Goal: Task Accomplishment & Management: Use online tool/utility

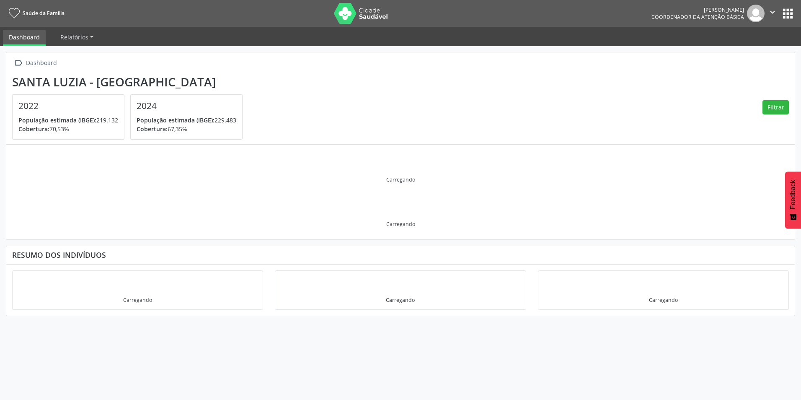
click at [783, 15] on button "apps" at bounding box center [788, 13] width 15 height 15
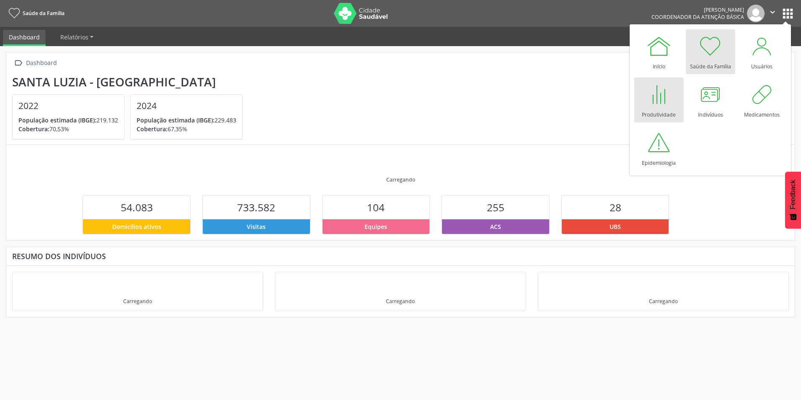
click at [647, 105] on div at bounding box center [659, 94] width 25 height 25
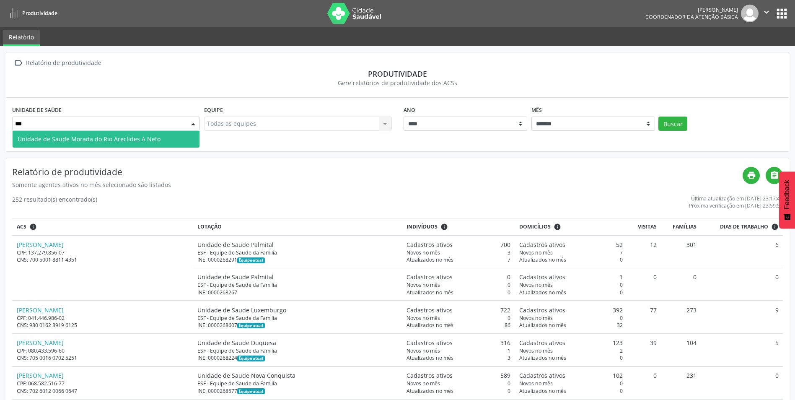
click at [150, 138] on span "Unidade de Saude Morada do Rio Areclides A Neto" at bounding box center [89, 139] width 143 height 8
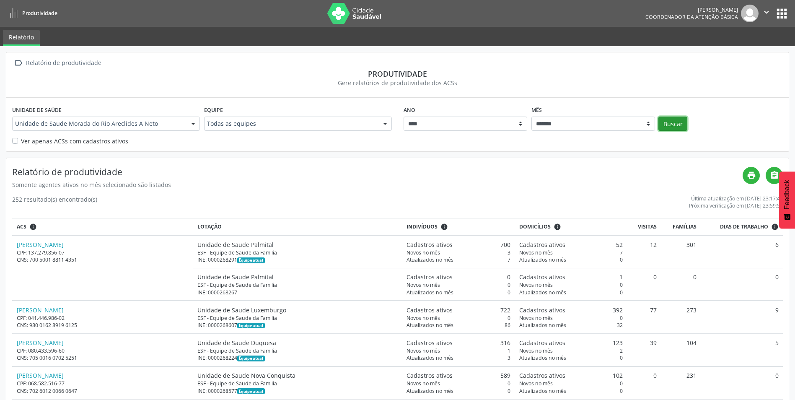
click at [676, 123] on button "Buscar" at bounding box center [672, 124] width 29 height 14
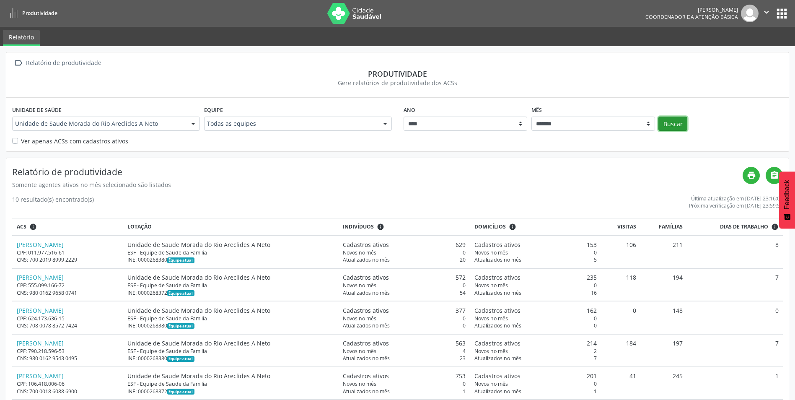
click at [677, 122] on button "Buscar" at bounding box center [672, 124] width 29 height 14
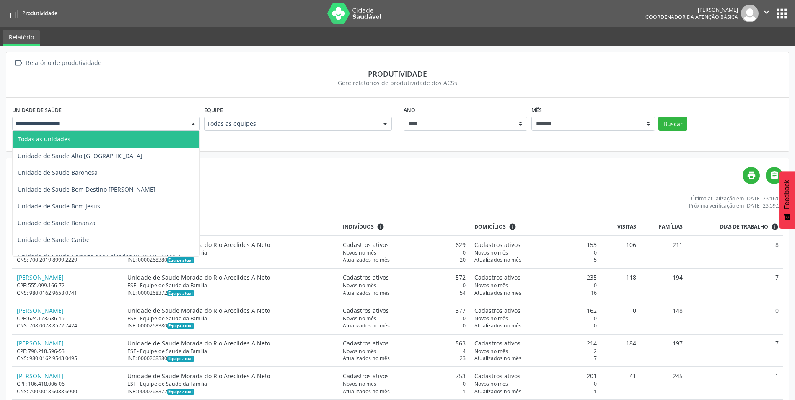
click at [196, 124] on div at bounding box center [193, 124] width 13 height 14
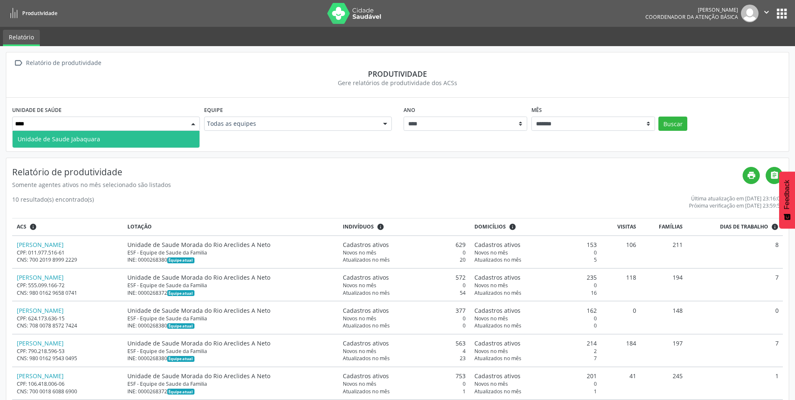
click at [181, 133] on span "Unidade de Saude Jabaquara" at bounding box center [106, 139] width 187 height 17
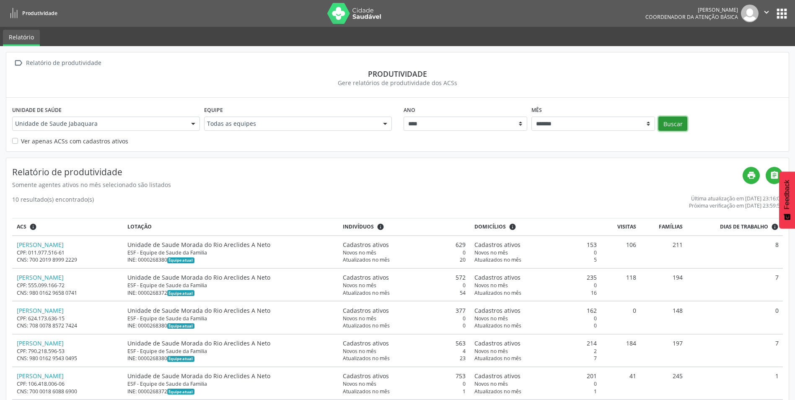
click at [678, 120] on button "Buscar" at bounding box center [672, 124] width 29 height 14
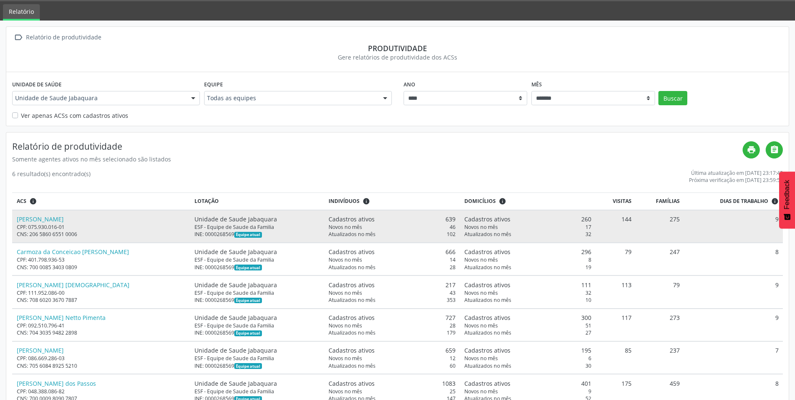
scroll to position [50, 0]
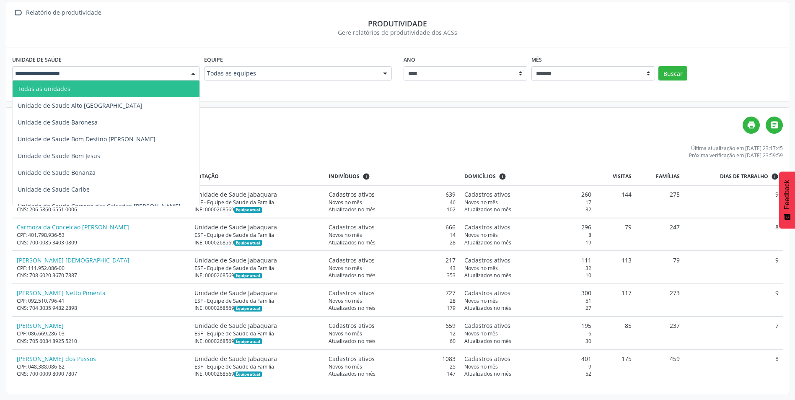
click at [194, 73] on div at bounding box center [193, 74] width 13 height 14
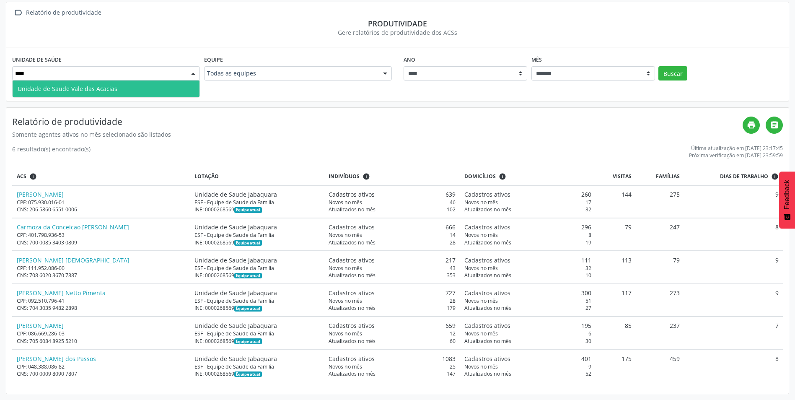
click at [156, 86] on span "Unidade de Saude Vale das Acacias" at bounding box center [106, 88] width 187 height 17
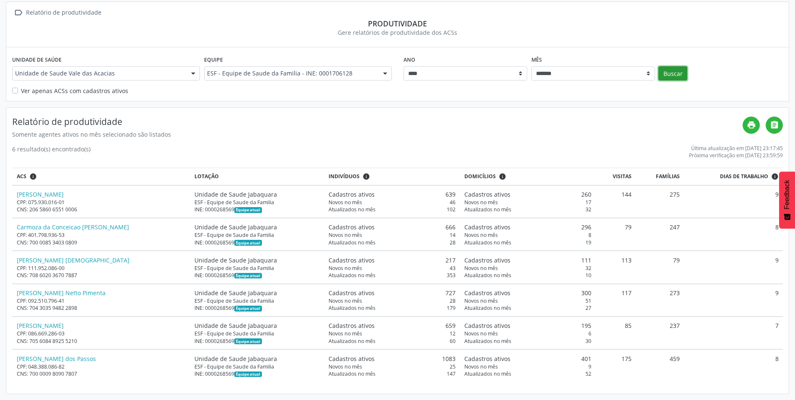
click at [678, 68] on button "Buscar" at bounding box center [672, 73] width 29 height 14
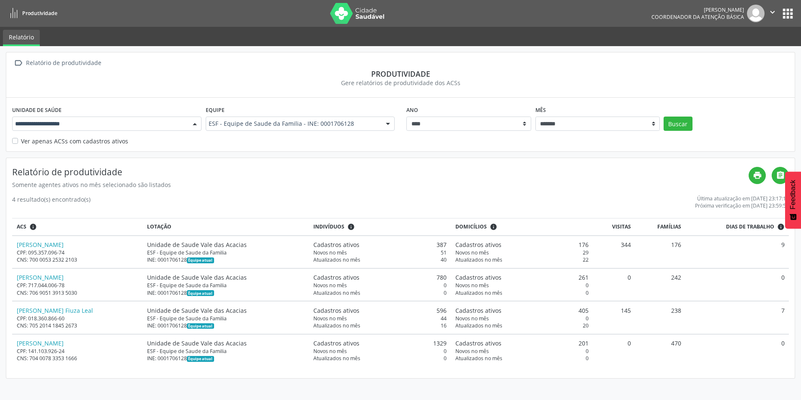
click at [197, 125] on div at bounding box center [195, 124] width 13 height 14
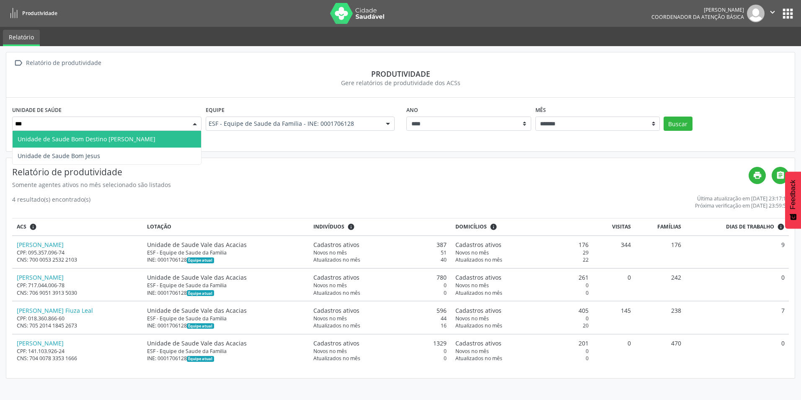
click at [178, 138] on span "Unidade de Saude Bom Destino [PERSON_NAME]" at bounding box center [107, 139] width 189 height 17
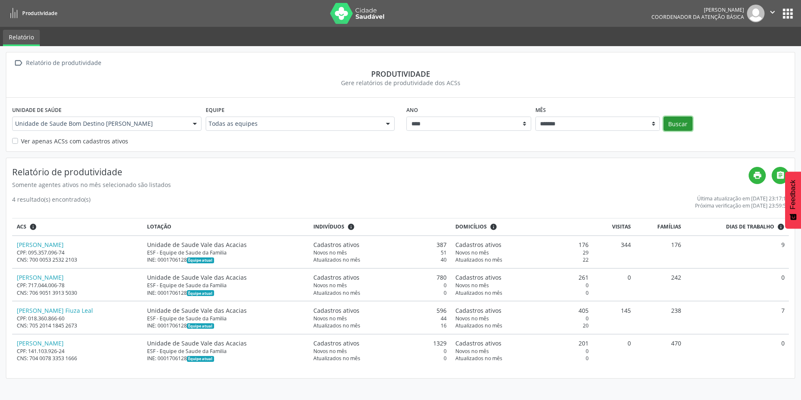
click at [671, 124] on button "Buscar" at bounding box center [678, 124] width 29 height 14
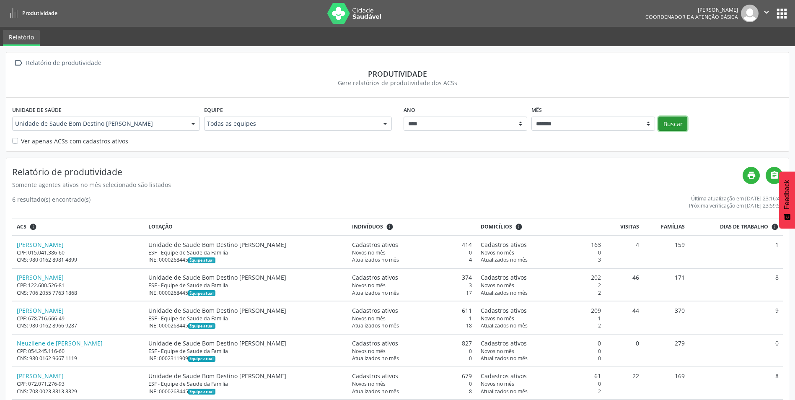
click at [671, 124] on button "Buscar" at bounding box center [672, 124] width 29 height 14
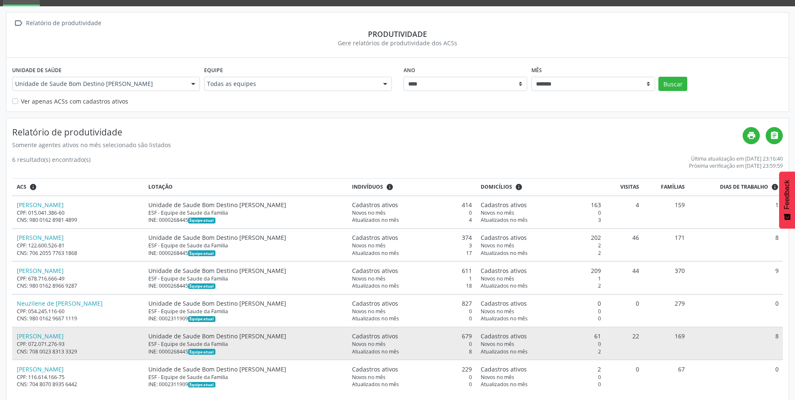
scroll to position [42, 0]
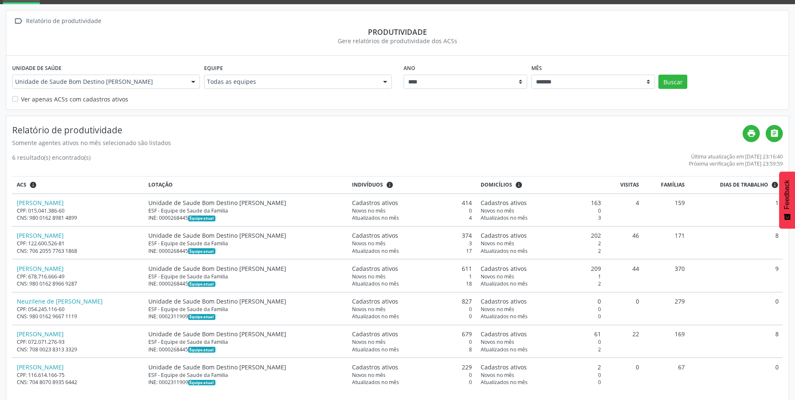
click at [193, 83] on div at bounding box center [193, 82] width 13 height 14
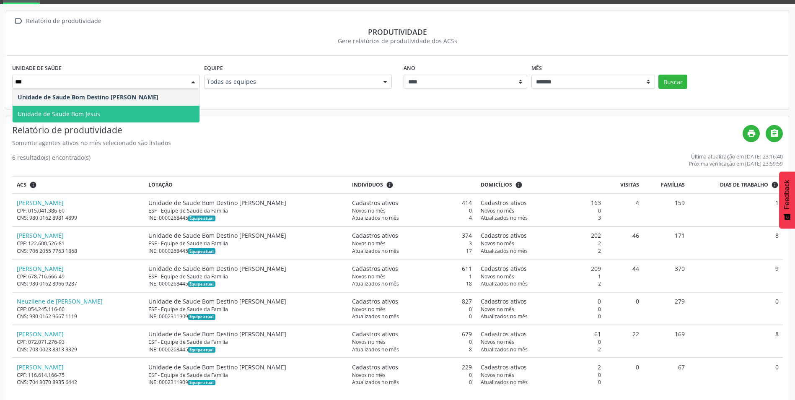
click at [73, 113] on span "Unidade de Saude Bom Jesus" at bounding box center [59, 114] width 83 height 8
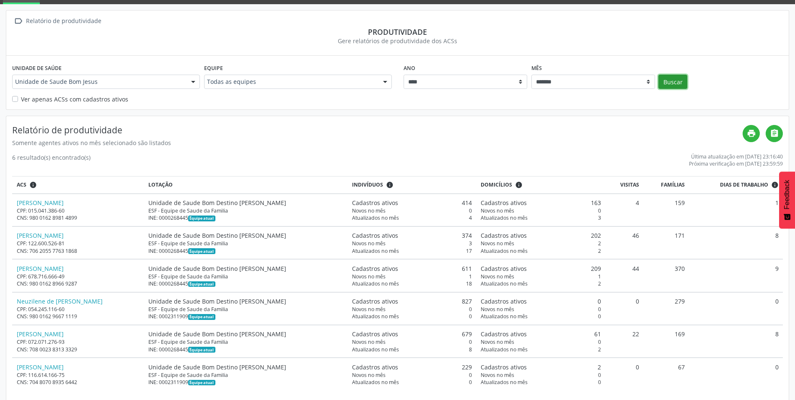
click at [675, 82] on button "Buscar" at bounding box center [672, 82] width 29 height 14
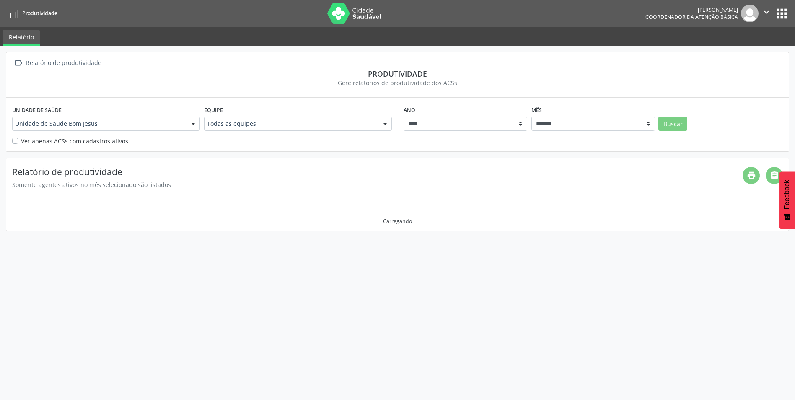
scroll to position [0, 0]
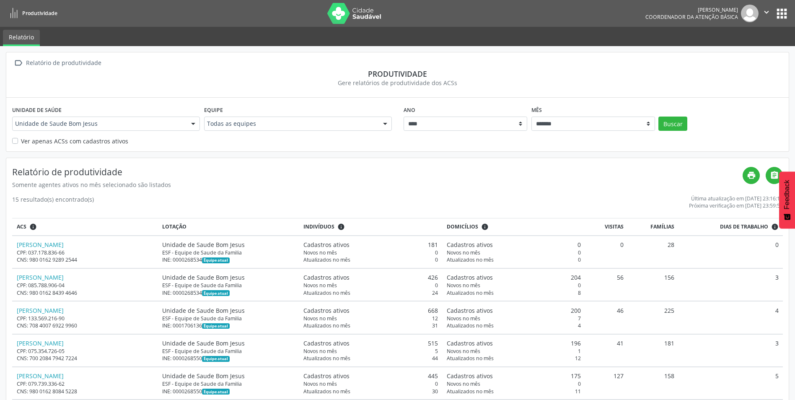
click at [187, 122] on div at bounding box center [193, 124] width 13 height 14
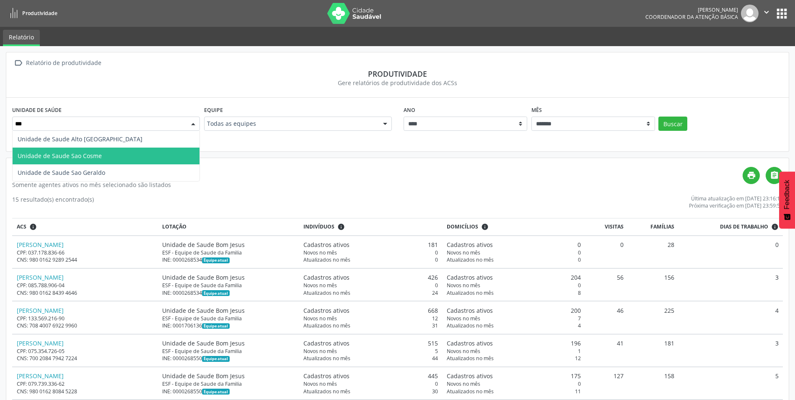
click at [130, 153] on span "Unidade de Saude Sao Cosme" at bounding box center [106, 156] width 187 height 17
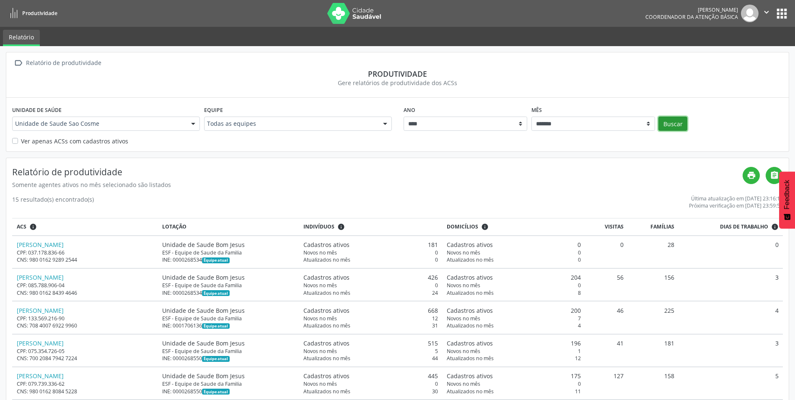
click at [675, 125] on button "Buscar" at bounding box center [672, 124] width 29 height 14
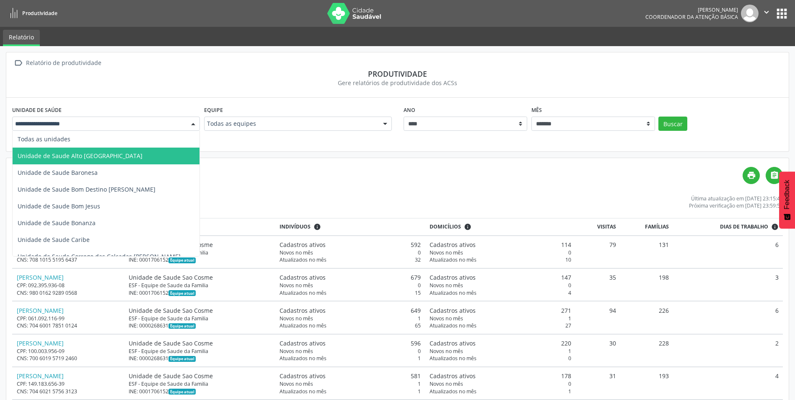
click at [194, 121] on div at bounding box center [193, 124] width 13 height 14
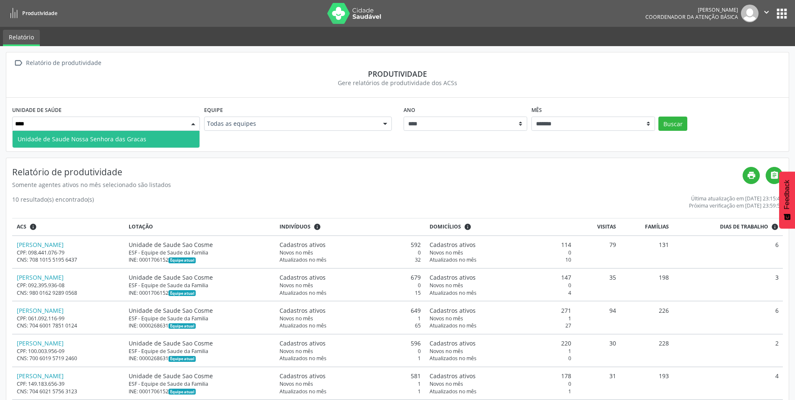
click at [187, 135] on span "Unidade de Saude Nossa Senhora das Gracas" at bounding box center [106, 139] width 187 height 17
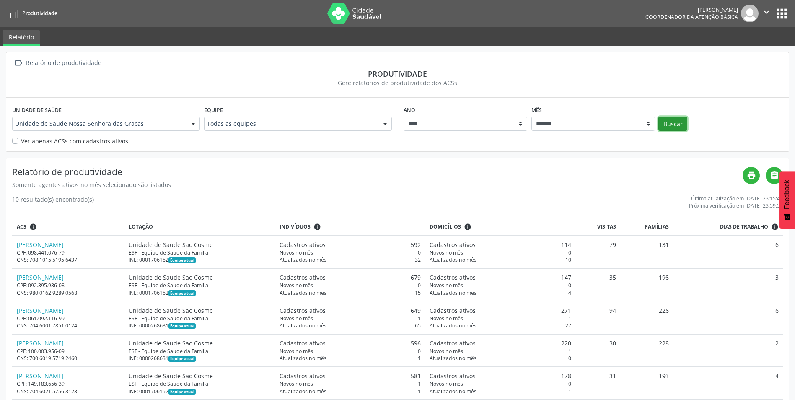
click at [674, 123] on button "Buscar" at bounding box center [672, 124] width 29 height 14
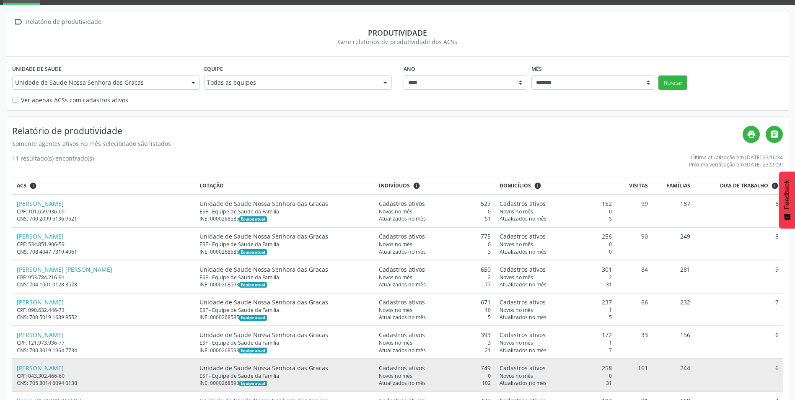
scroll to position [42, 0]
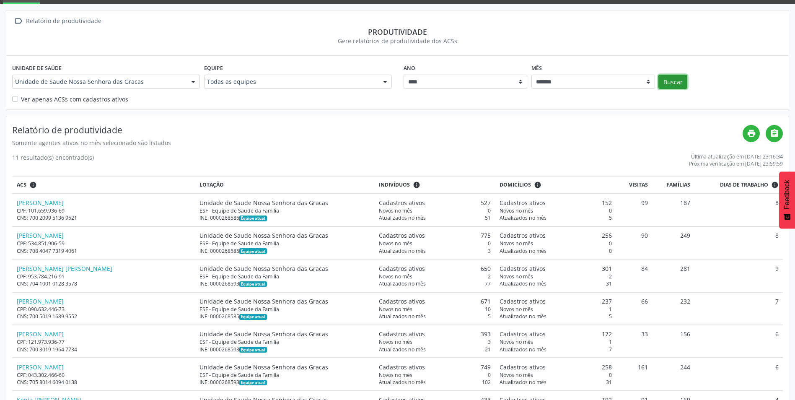
click at [677, 80] on button "Buscar" at bounding box center [672, 82] width 29 height 14
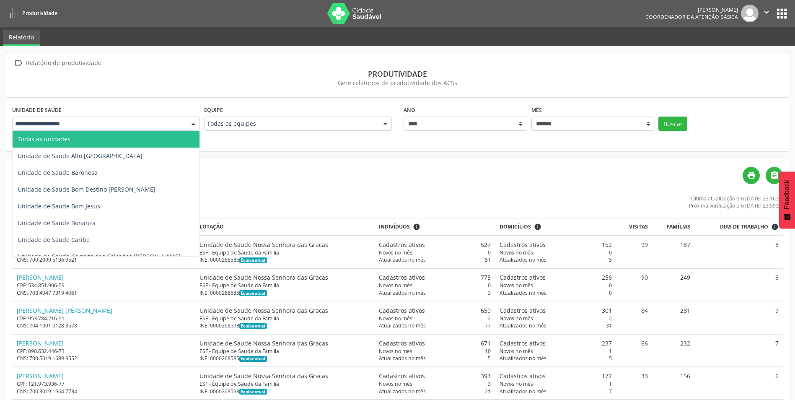
click at [194, 122] on div at bounding box center [193, 124] width 13 height 14
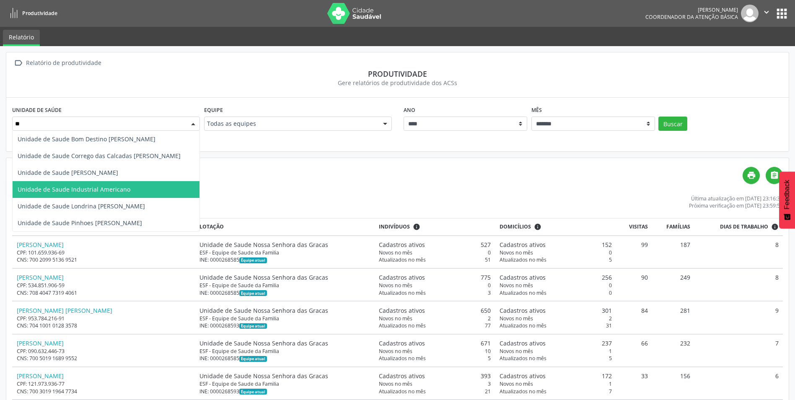
click at [105, 189] on span "Unidade de Saude Industrial Americano" at bounding box center [74, 189] width 113 height 8
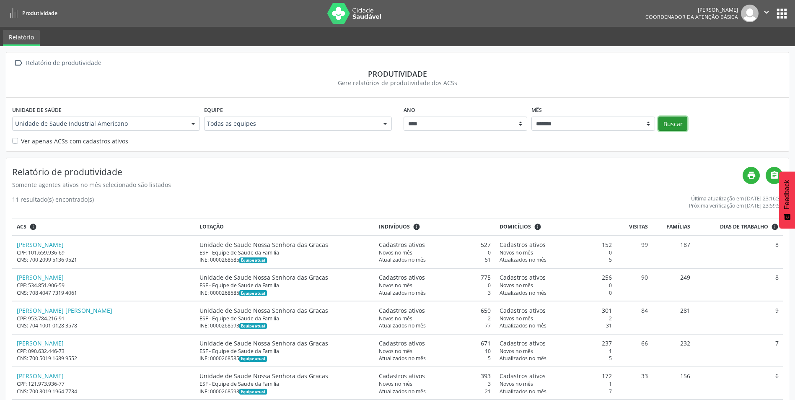
click at [666, 121] on button "Buscar" at bounding box center [672, 124] width 29 height 14
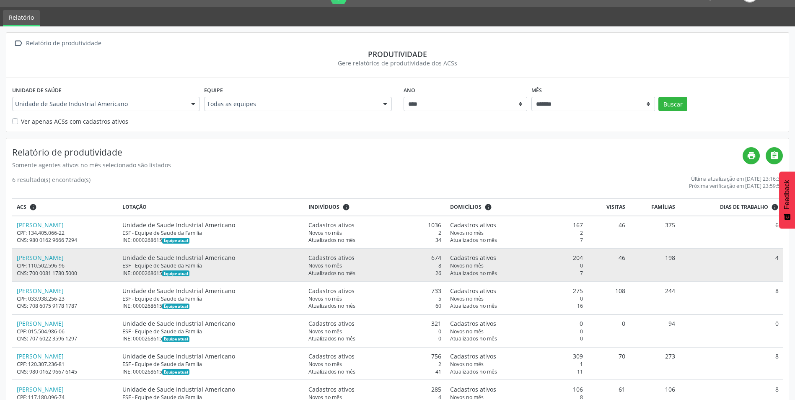
scroll to position [50, 0]
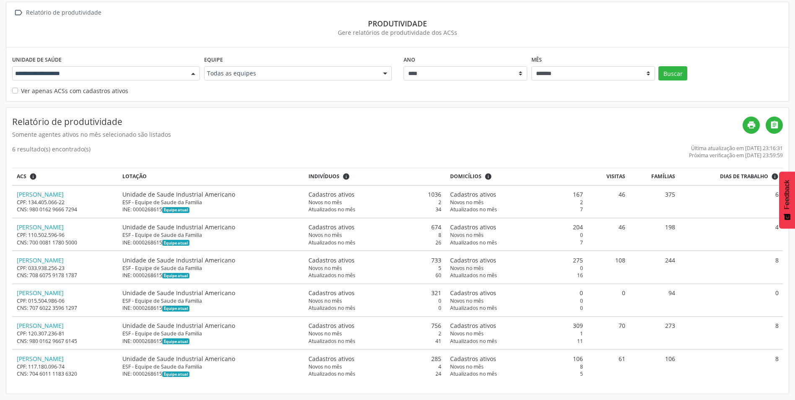
click at [192, 71] on div at bounding box center [193, 74] width 13 height 14
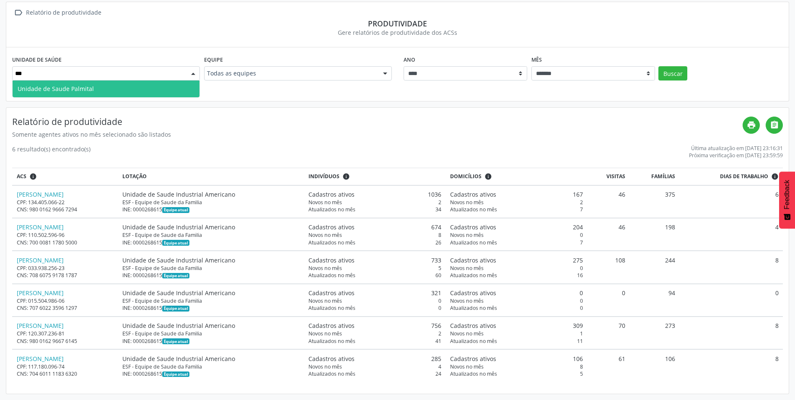
click at [158, 89] on span "Unidade de Saude Palmital" at bounding box center [106, 88] width 187 height 17
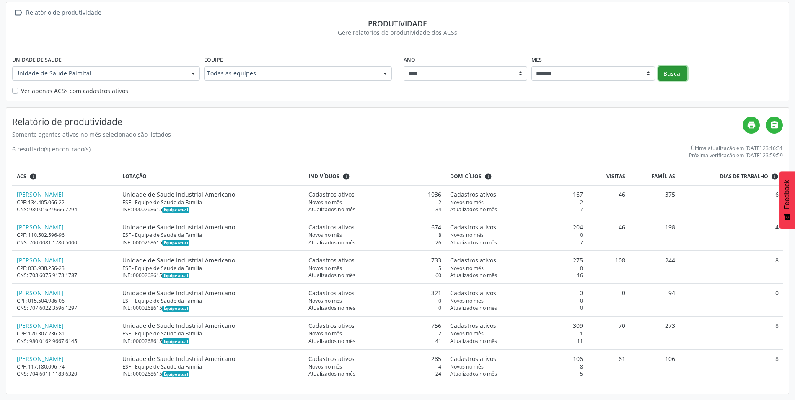
click at [669, 70] on button "Buscar" at bounding box center [672, 73] width 29 height 14
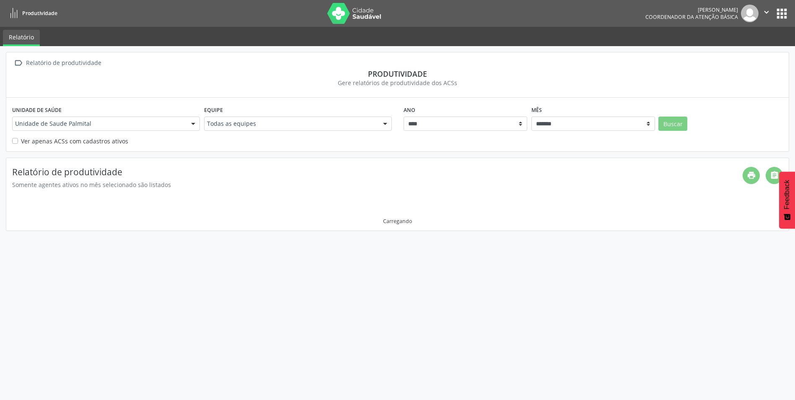
scroll to position [0, 0]
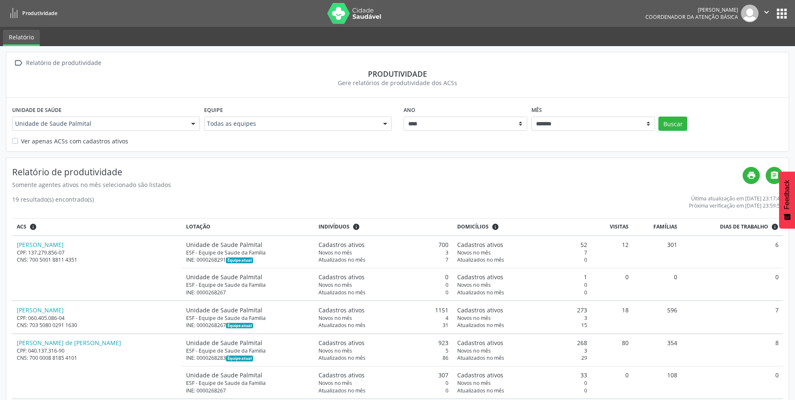
click at [194, 125] on div at bounding box center [193, 124] width 13 height 14
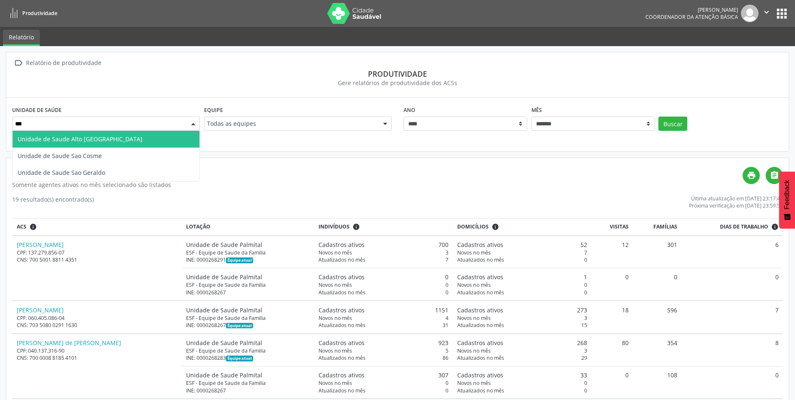
click at [179, 140] on span "Unidade de Saude Alto [GEOGRAPHIC_DATA]" at bounding box center [106, 139] width 187 height 17
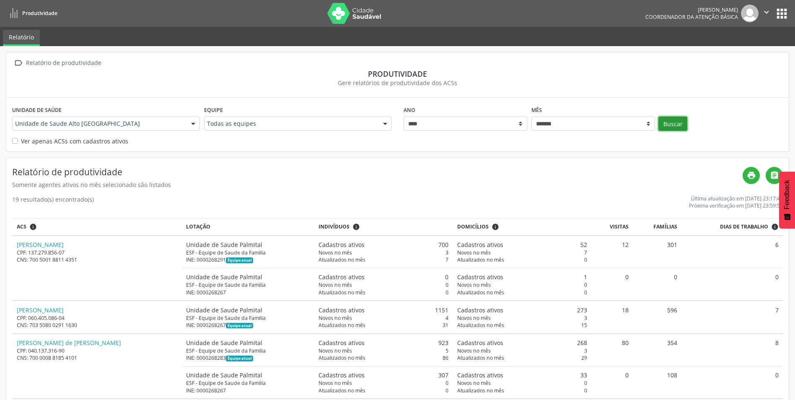
click at [678, 119] on button "Buscar" at bounding box center [672, 124] width 29 height 14
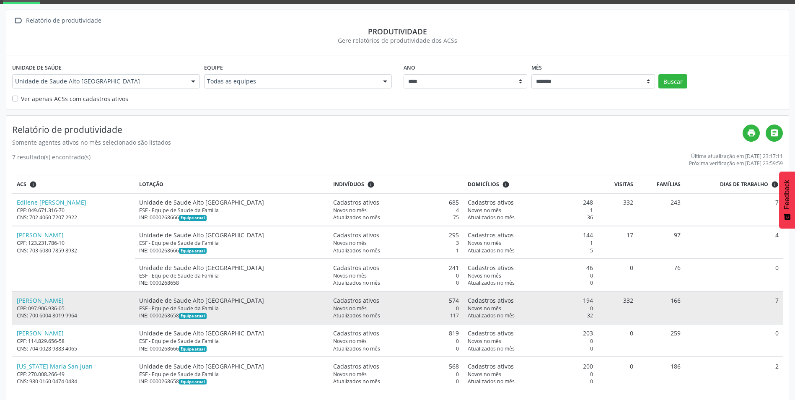
scroll to position [50, 0]
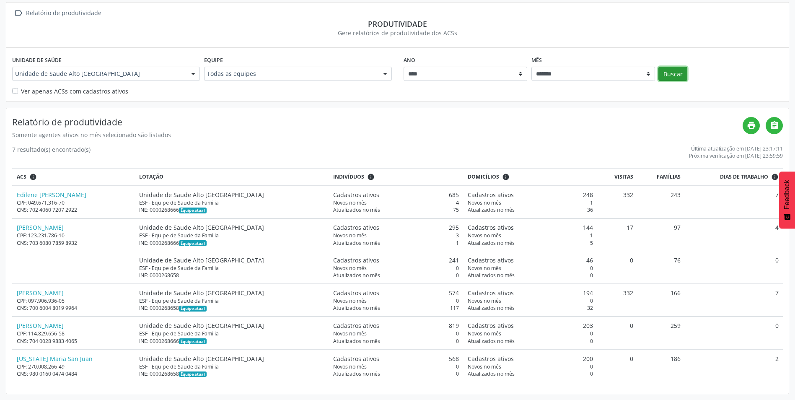
click at [671, 69] on button "Buscar" at bounding box center [672, 74] width 29 height 14
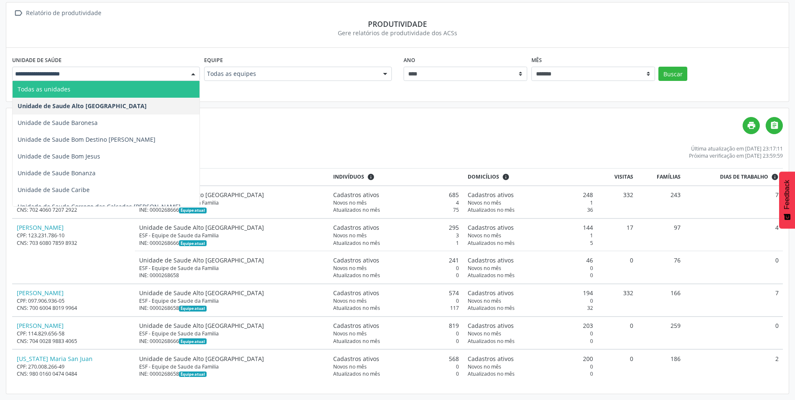
click at [191, 75] on div at bounding box center [193, 74] width 13 height 14
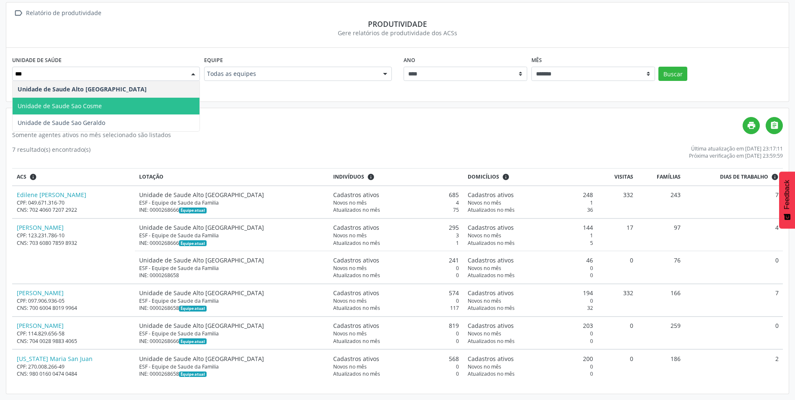
click at [147, 104] on span "Unidade de Saude Sao Cosme" at bounding box center [106, 106] width 187 height 17
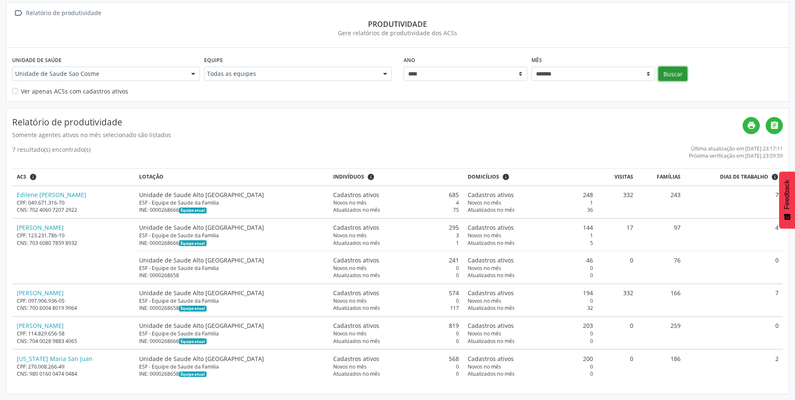
click at [676, 72] on button "Buscar" at bounding box center [672, 74] width 29 height 14
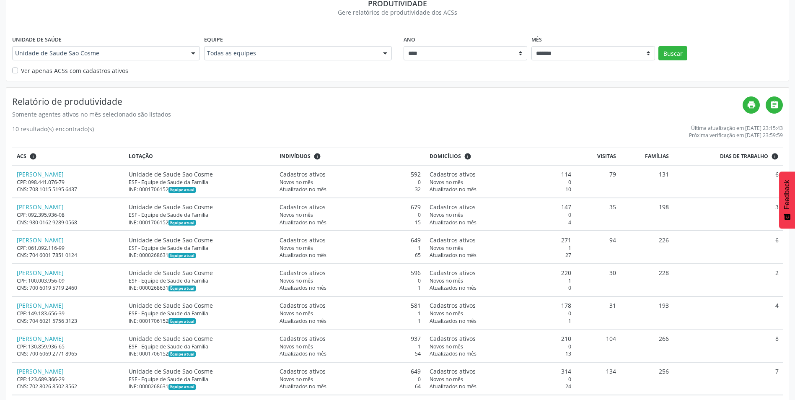
scroll to position [0, 0]
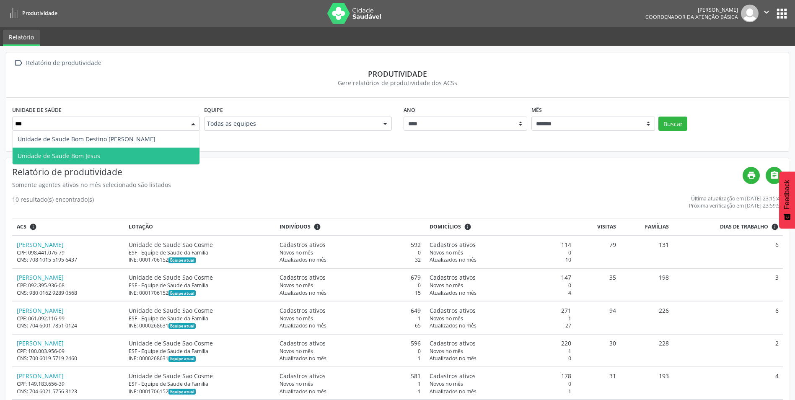
click at [128, 159] on span "Unidade de Saude Bom Jesus" at bounding box center [106, 156] width 187 height 17
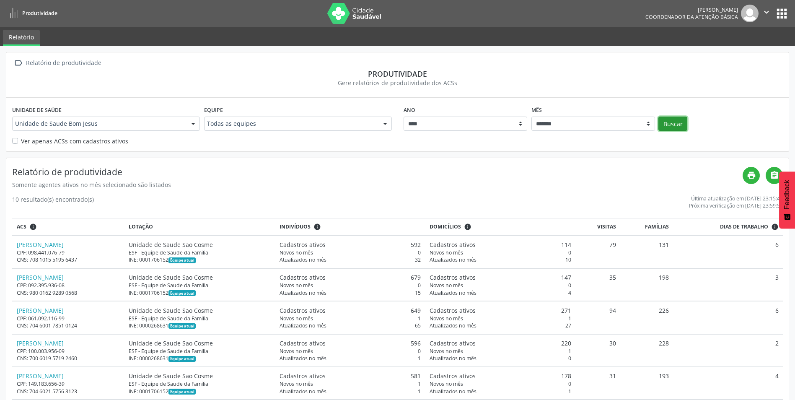
click at [679, 121] on button "Buscar" at bounding box center [672, 124] width 29 height 14
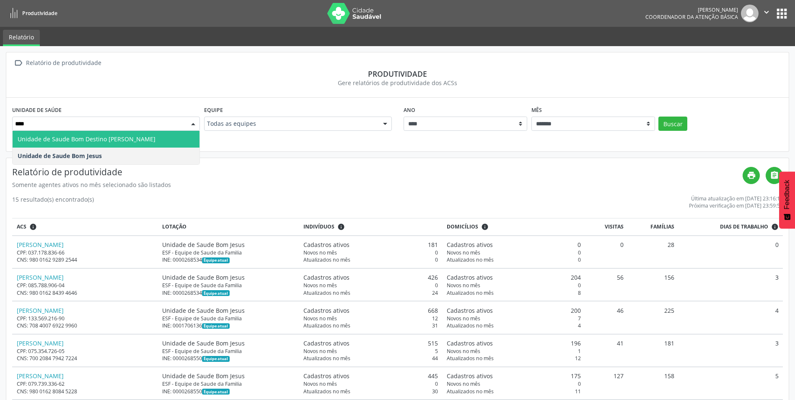
click at [154, 139] on span "Unidade de Saude Bom Destino [PERSON_NAME]" at bounding box center [87, 139] width 138 height 8
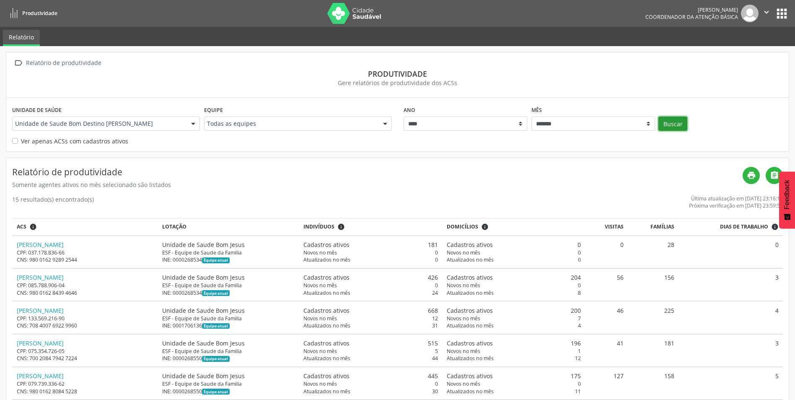
click at [672, 125] on button "Buscar" at bounding box center [672, 124] width 29 height 14
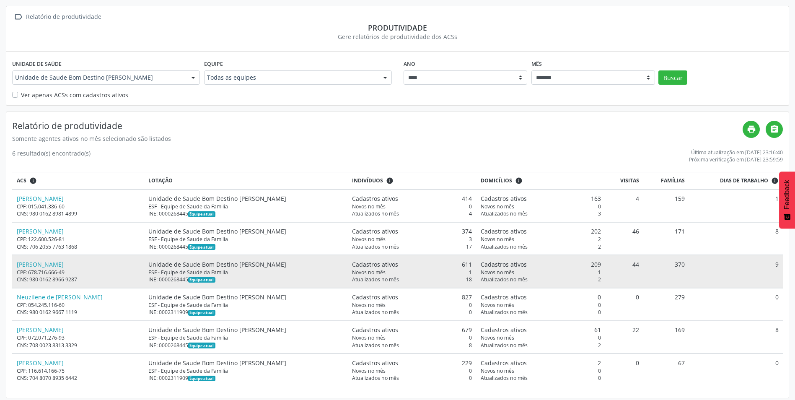
scroll to position [50, 0]
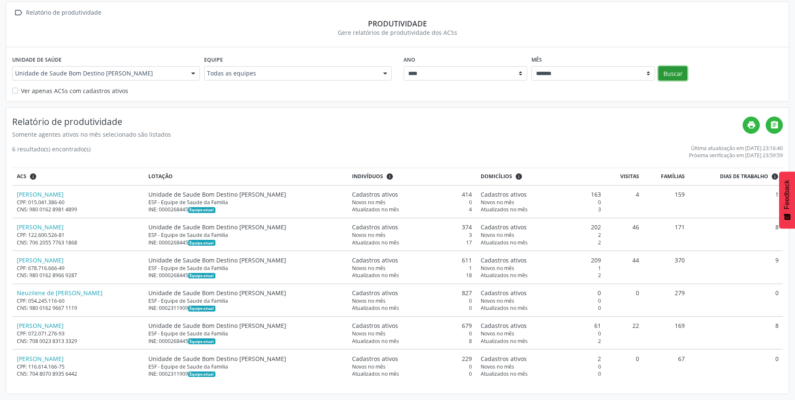
click at [669, 70] on button "Buscar" at bounding box center [672, 73] width 29 height 14
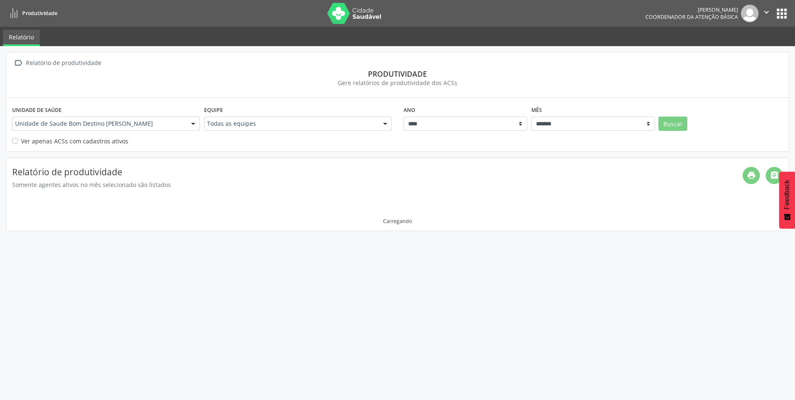
scroll to position [0, 0]
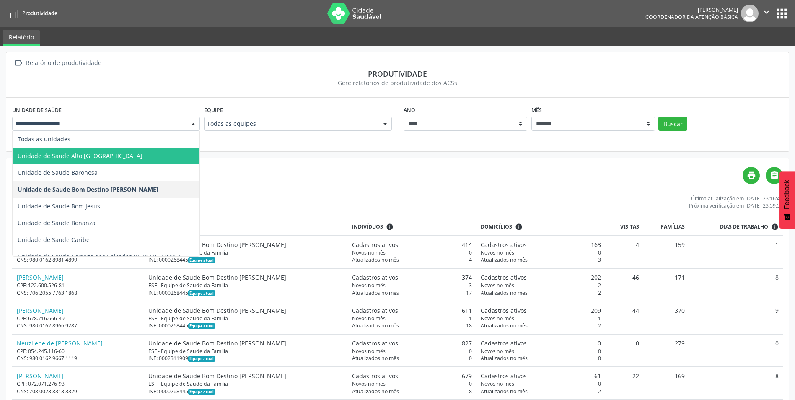
click at [188, 128] on div at bounding box center [193, 124] width 13 height 14
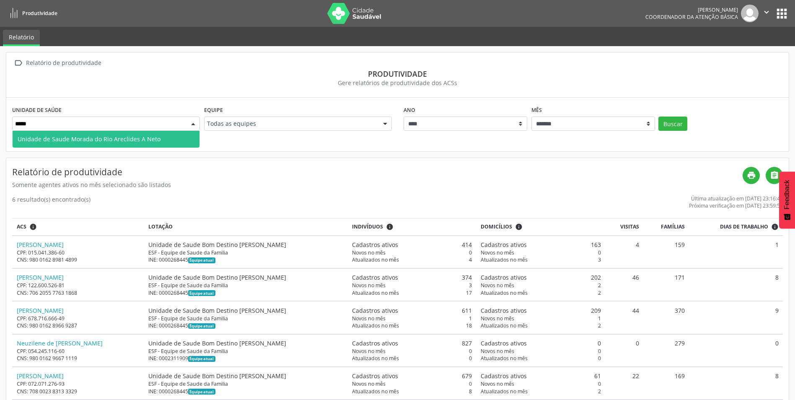
type input "******"
click at [148, 139] on span "Unidade de Saude Morada do Rio Areclides A Neto" at bounding box center [89, 139] width 143 height 8
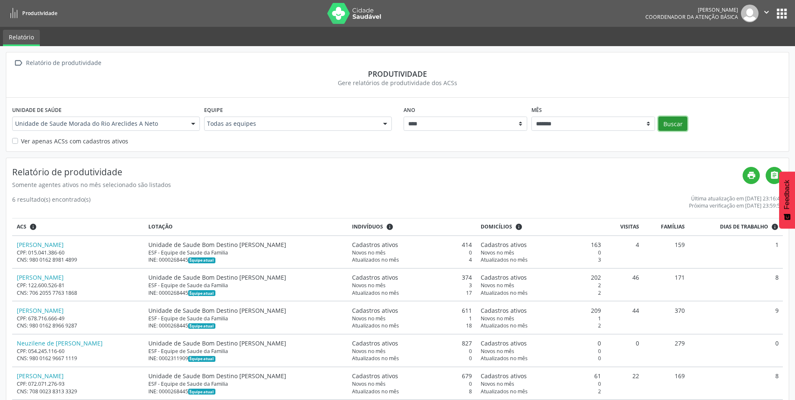
click at [670, 122] on button "Buscar" at bounding box center [672, 124] width 29 height 14
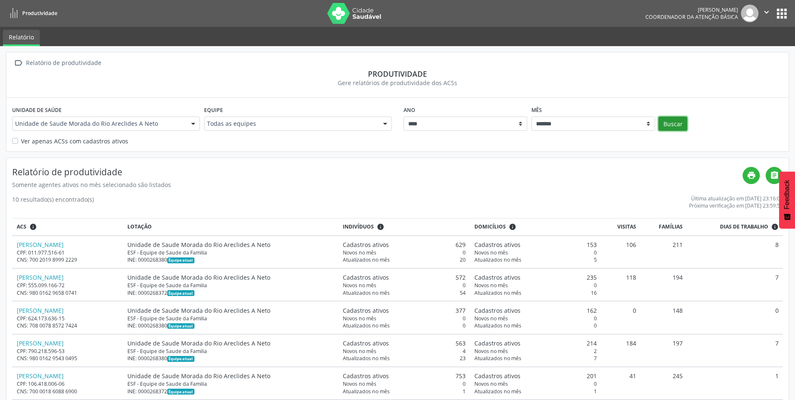
click at [666, 125] on button "Buscar" at bounding box center [672, 124] width 29 height 14
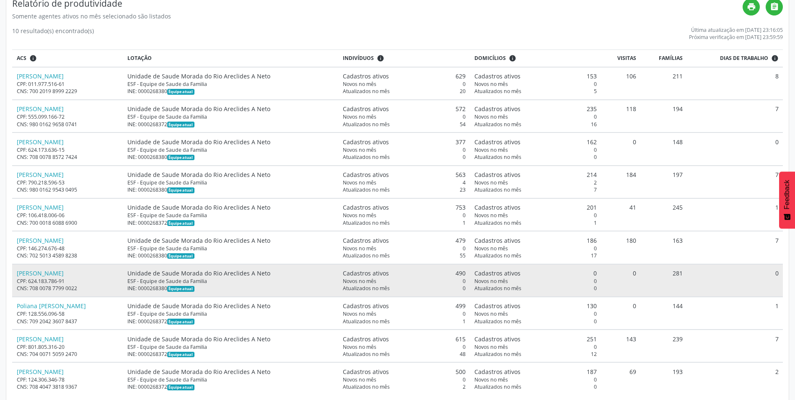
scroll to position [181, 0]
